Goal: Navigation & Orientation: Find specific page/section

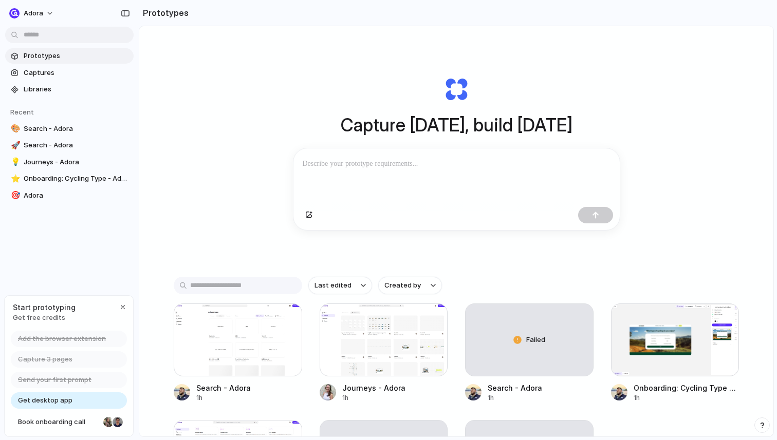
click at [388, 245] on div "Capture [DATE], build [DATE] Clone web app Clone screenshot Start from existing…" at bounding box center [456, 154] width 411 height 230
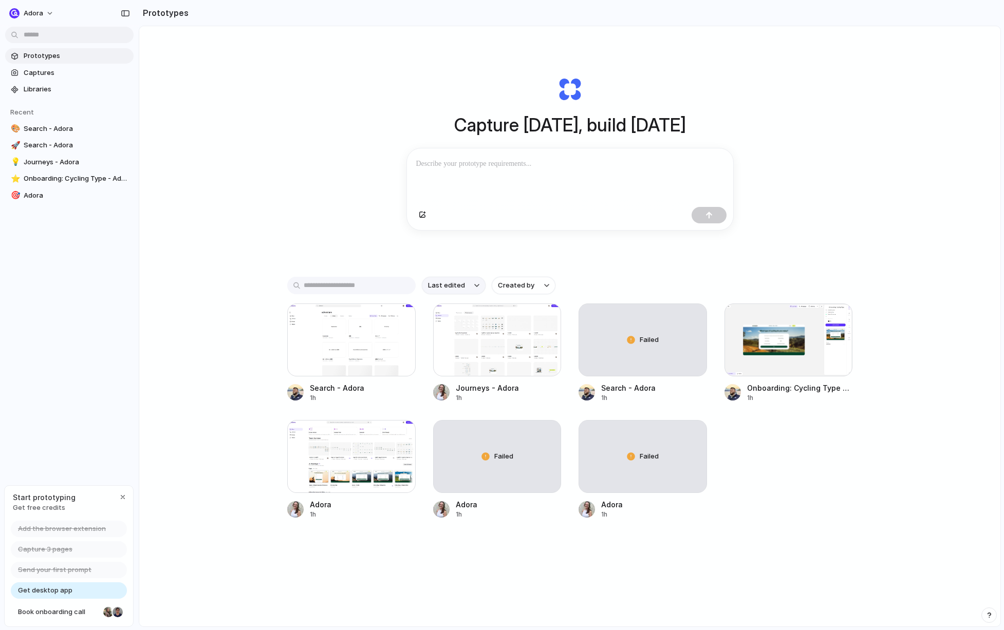
click at [465, 293] on button "Last edited" at bounding box center [454, 285] width 64 height 17
click at [465, 293] on div "Last edited Last created Alphabetical" at bounding box center [502, 315] width 1004 height 630
click at [465, 293] on button "Last edited" at bounding box center [454, 285] width 64 height 17
click at [531, 285] on div "Last edited Last created Alphabetical" at bounding box center [502, 315] width 1004 height 630
click at [514, 284] on span "Created by" at bounding box center [516, 286] width 36 height 10
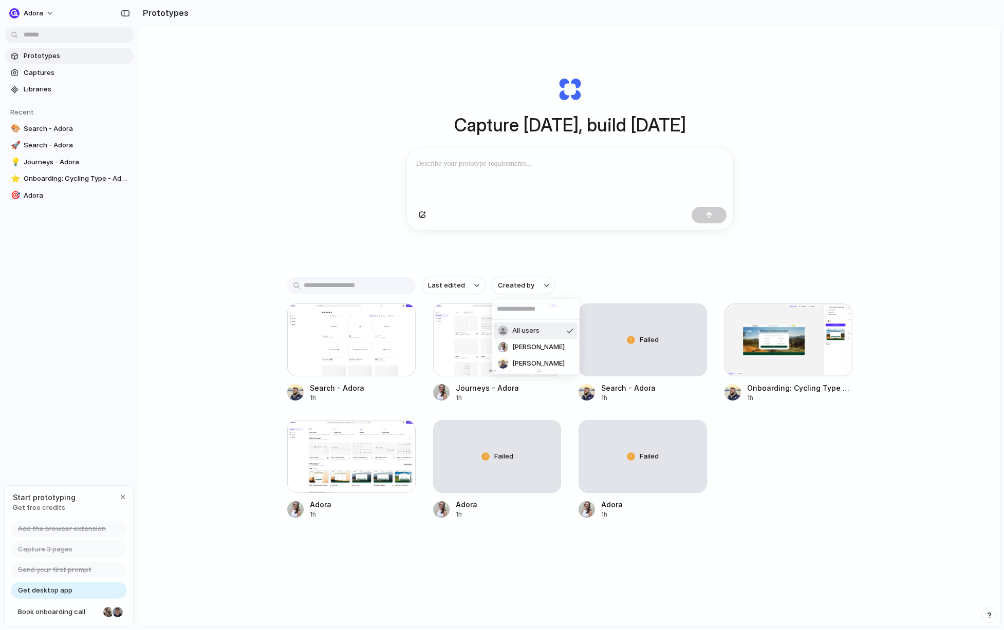
click at [510, 284] on div "All users [PERSON_NAME] [PERSON_NAME]" at bounding box center [502, 315] width 1004 height 630
click at [31, 70] on span "Captures" at bounding box center [77, 73] width 106 height 10
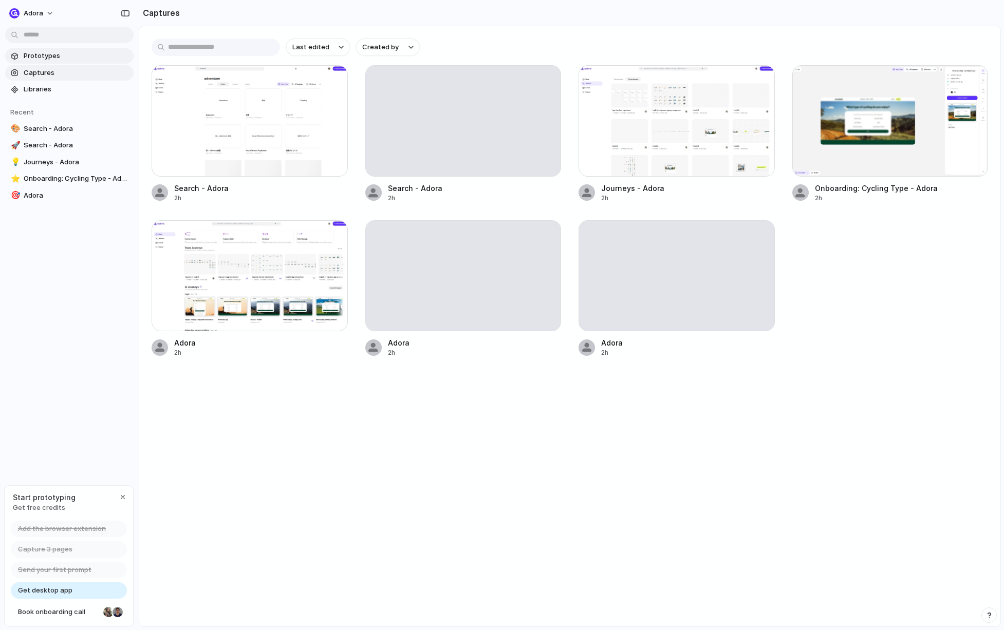
click at [39, 54] on span "Prototypes" at bounding box center [77, 56] width 106 height 10
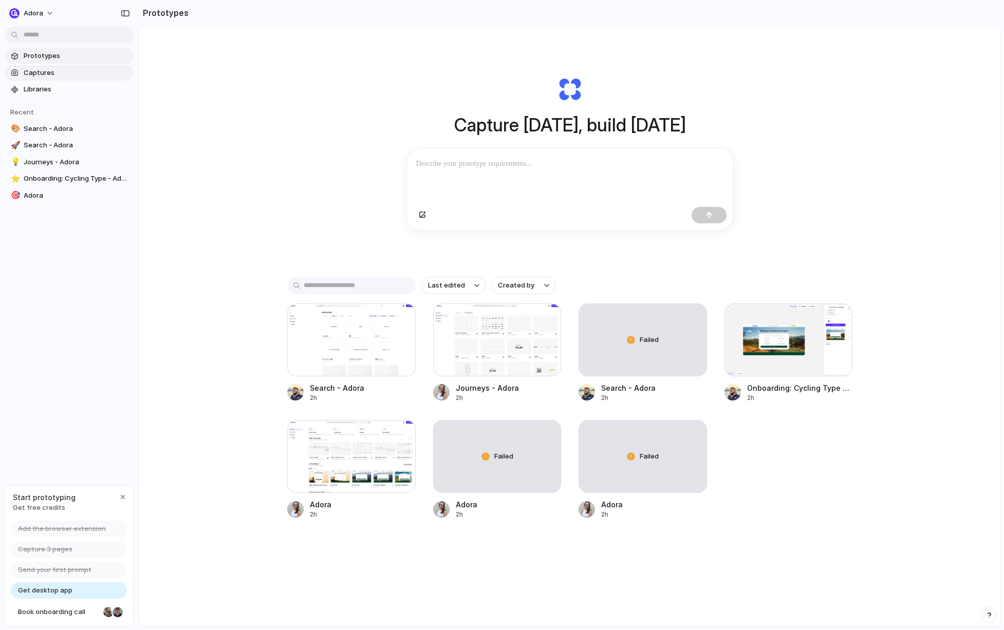
click at [32, 71] on span "Captures" at bounding box center [77, 73] width 106 height 10
